Goal: Information Seeking & Learning: Learn about a topic

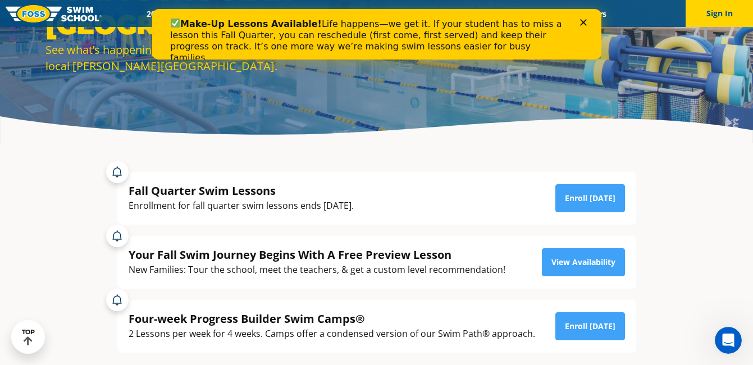
scroll to position [169, 0]
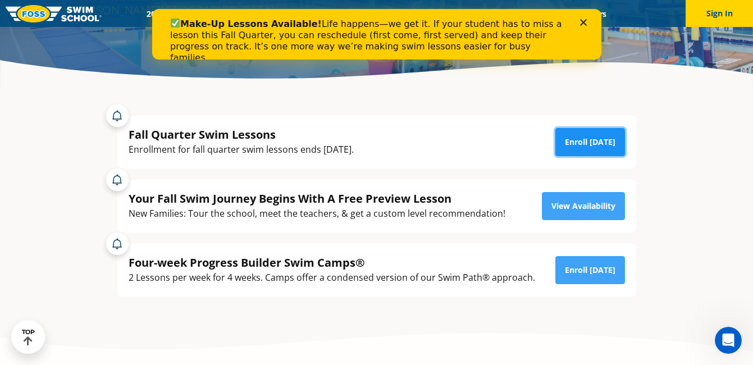
click at [597, 139] on link "Enroll Today" at bounding box center [591, 142] width 70 height 28
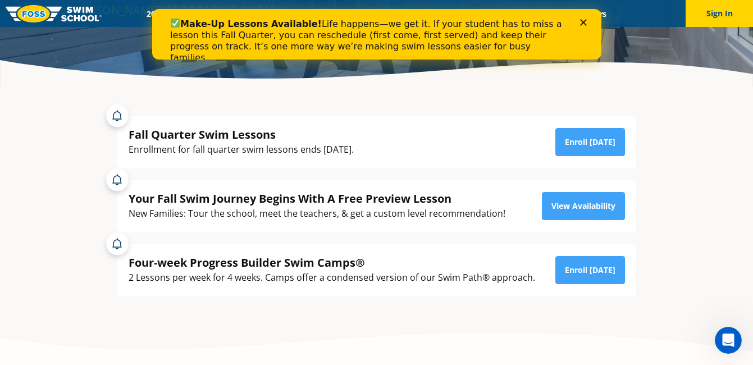
click at [585, 23] on icon "Close" at bounding box center [583, 22] width 7 height 7
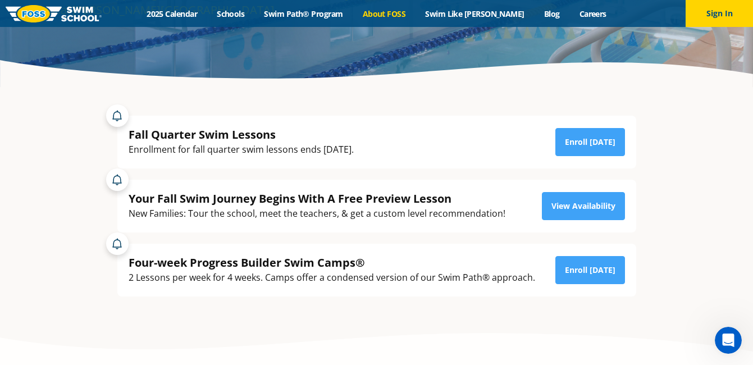
click at [398, 16] on link "About FOSS" at bounding box center [384, 13] width 63 height 11
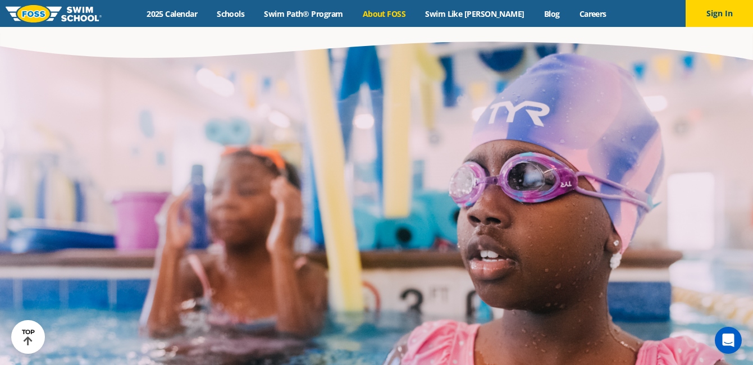
scroll to position [1798, 0]
